Goal: Task Accomplishment & Management: Manage account settings

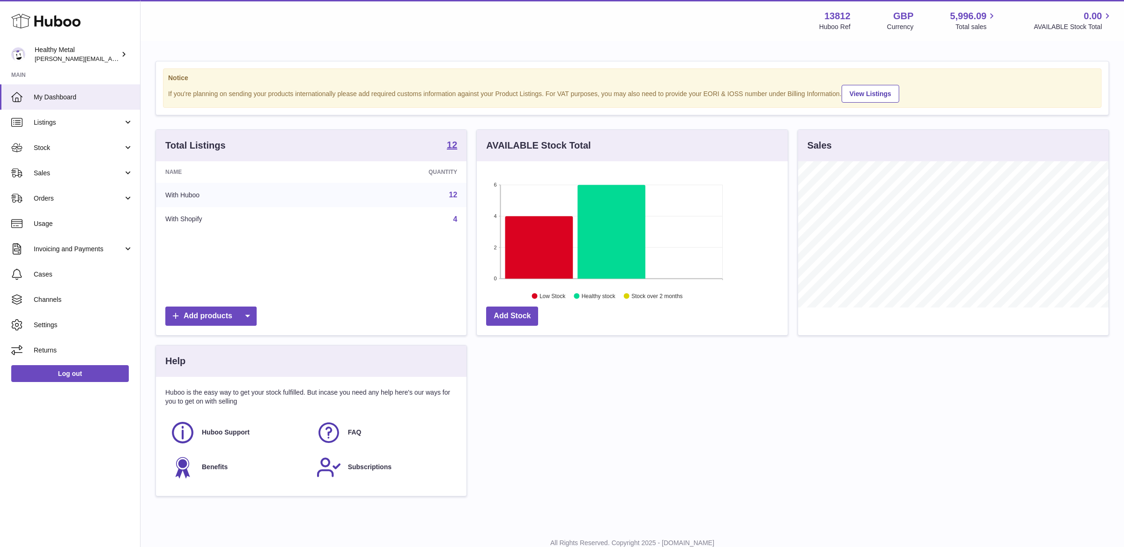
scroll to position [146, 311]
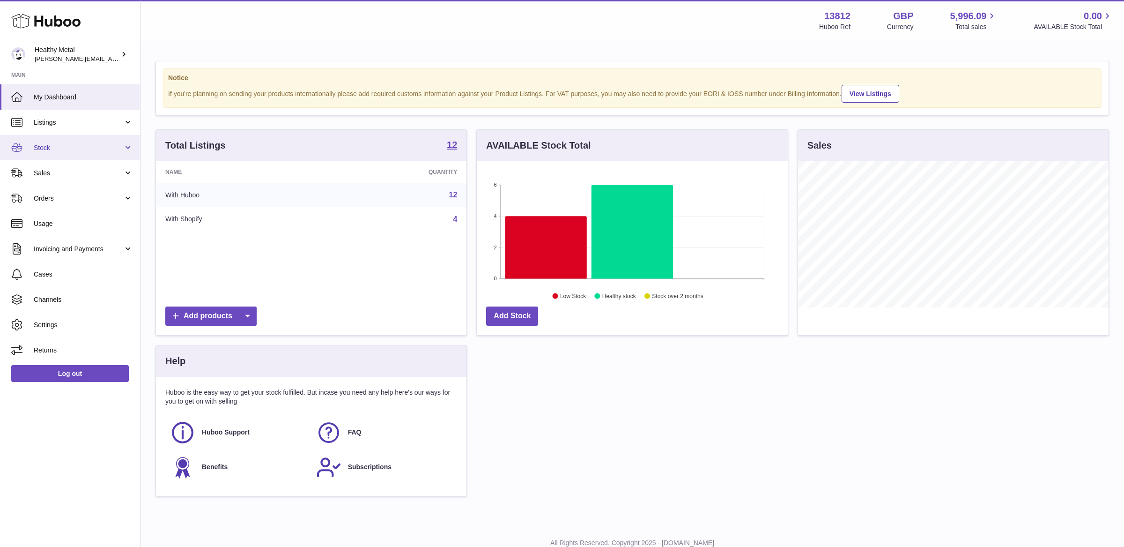
click at [85, 137] on link "Stock" at bounding box center [70, 147] width 140 height 25
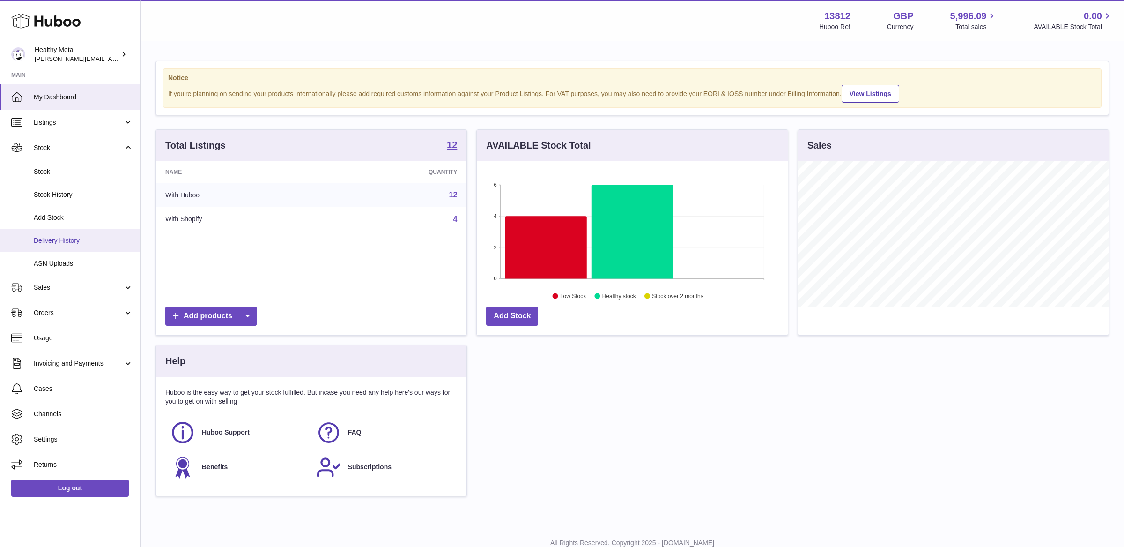
click at [59, 240] on span "Delivery History" at bounding box center [83, 240] width 99 height 9
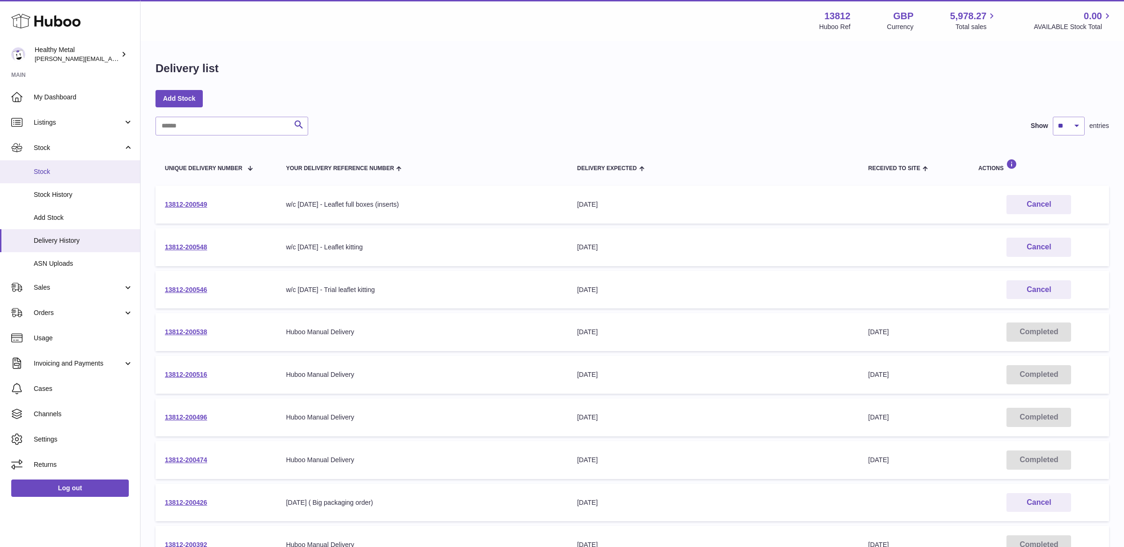
click at [50, 170] on span "Stock" at bounding box center [83, 171] width 99 height 9
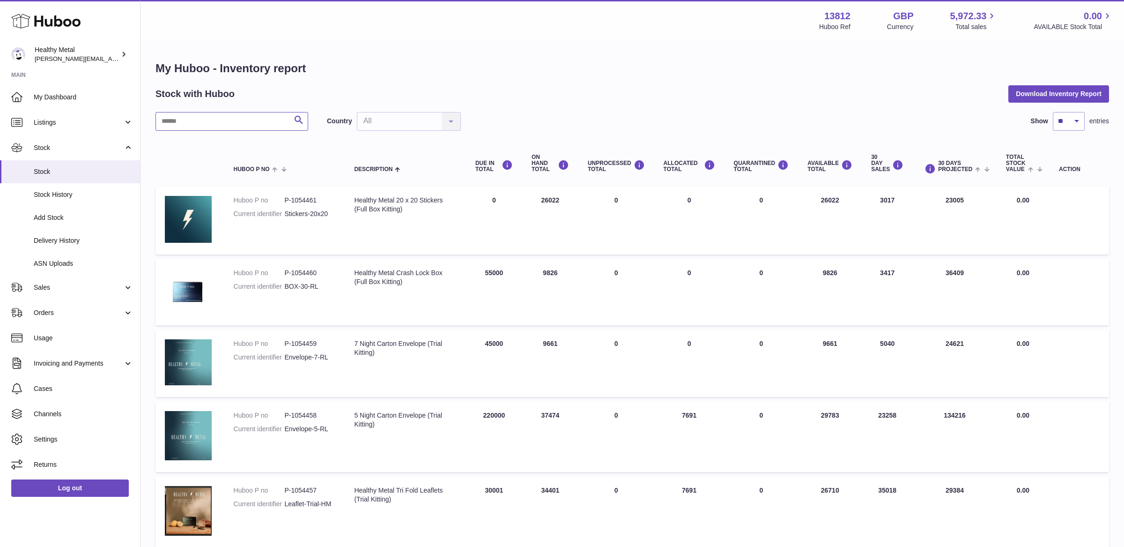
click at [230, 114] on input "text" at bounding box center [232, 121] width 153 height 19
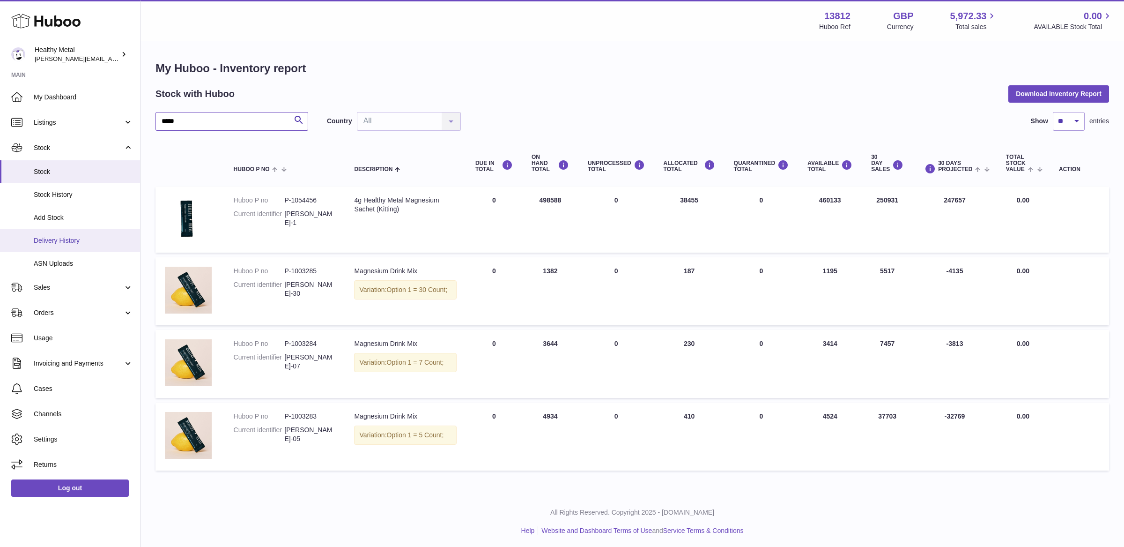
type input "*****"
click at [58, 239] on span "Delivery History" at bounding box center [83, 240] width 99 height 9
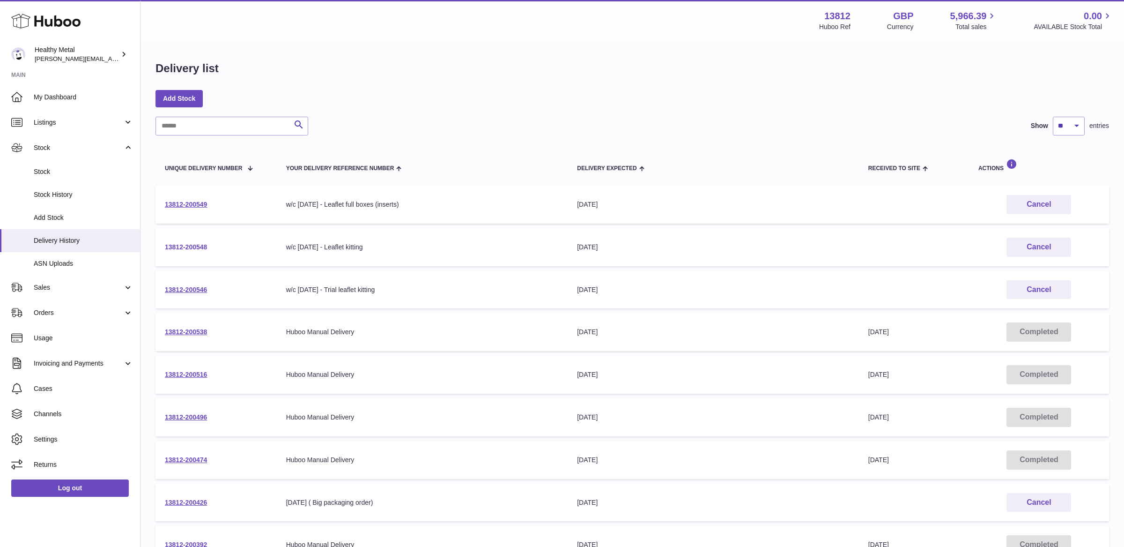
click at [194, 249] on link "13812-200548" at bounding box center [186, 246] width 42 height 7
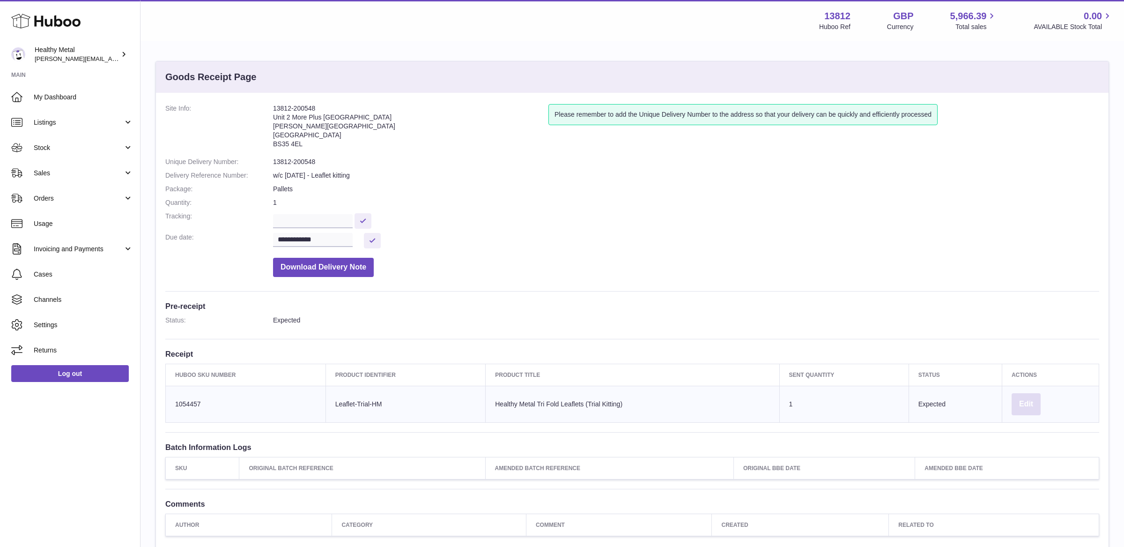
click at [1028, 404] on button "Edit" at bounding box center [1026, 404] width 29 height 22
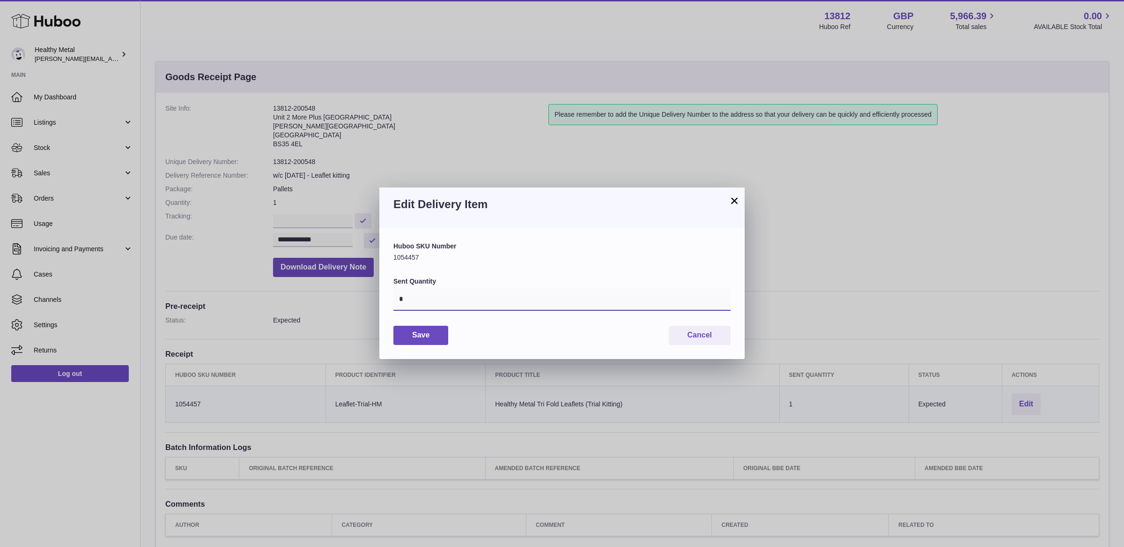
click at [531, 304] on input "*" at bounding box center [562, 299] width 337 height 22
type input "******"
click at [421, 335] on button "Save" at bounding box center [421, 335] width 55 height 19
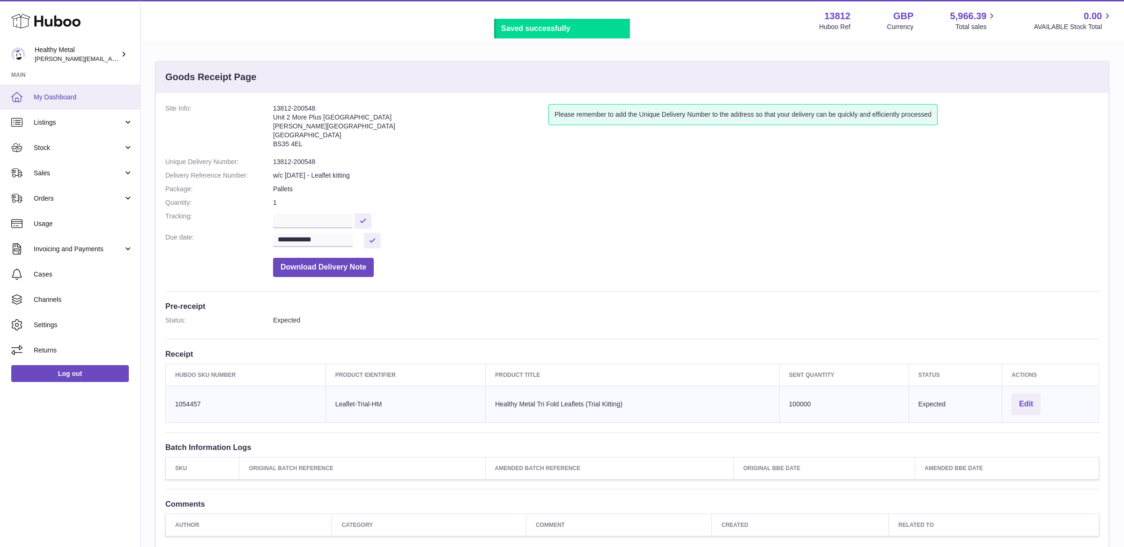
click at [64, 96] on span "My Dashboard" at bounding box center [83, 97] width 99 height 9
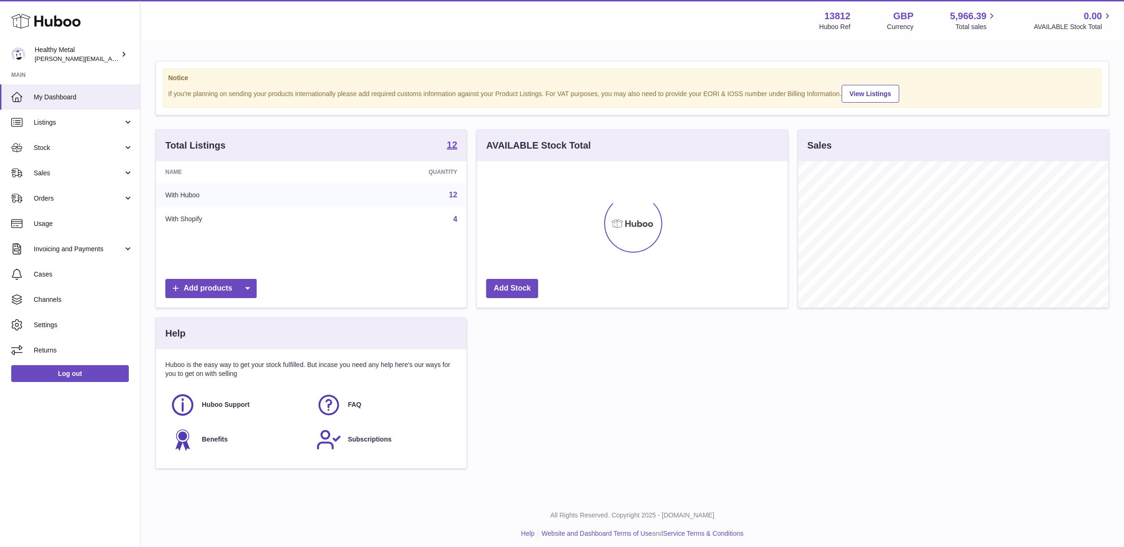
scroll to position [146, 311]
